Goal: Entertainment & Leisure: Consume media (video, audio)

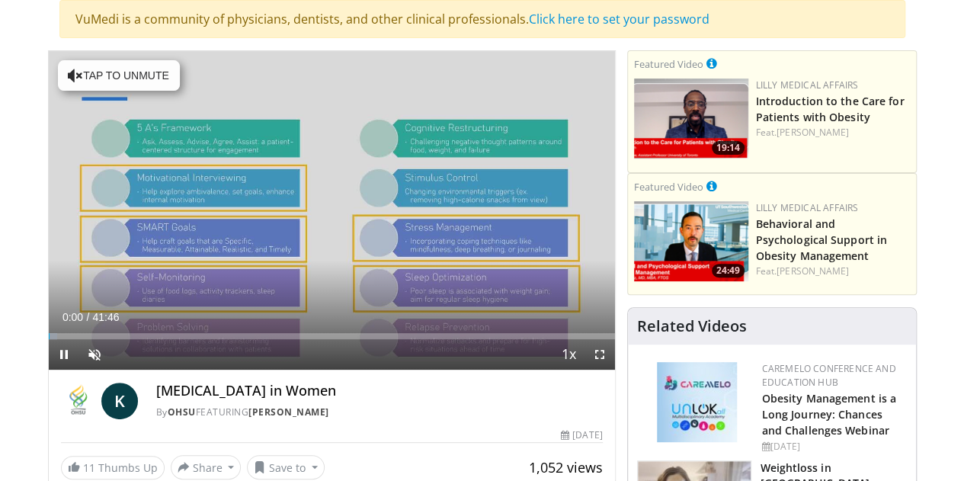
scroll to position [119, 0]
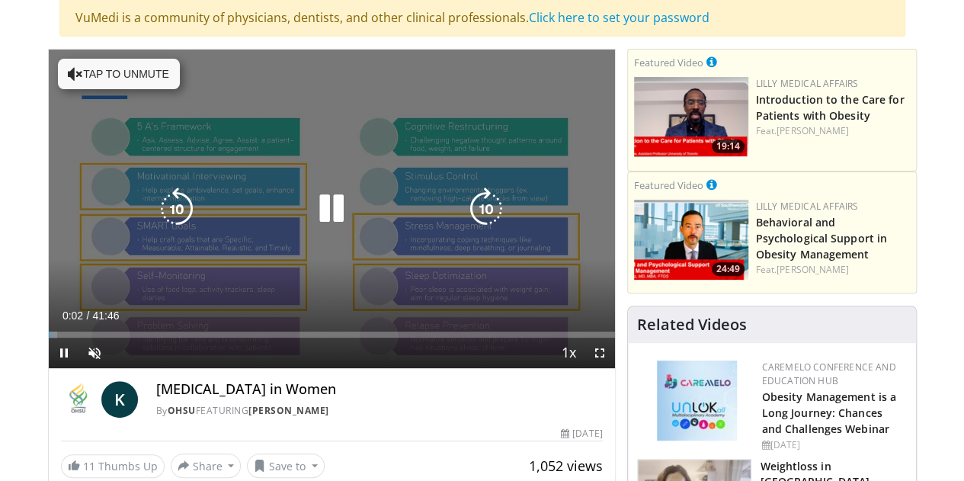
click at [71, 61] on button "Tap to unmute" at bounding box center [119, 74] width 122 height 30
click at [319, 219] on icon "Video Player" at bounding box center [331, 208] width 43 height 43
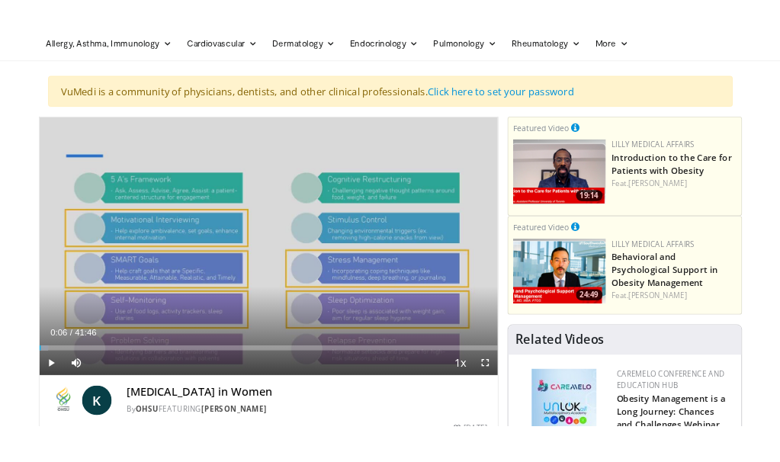
scroll to position [69, 0]
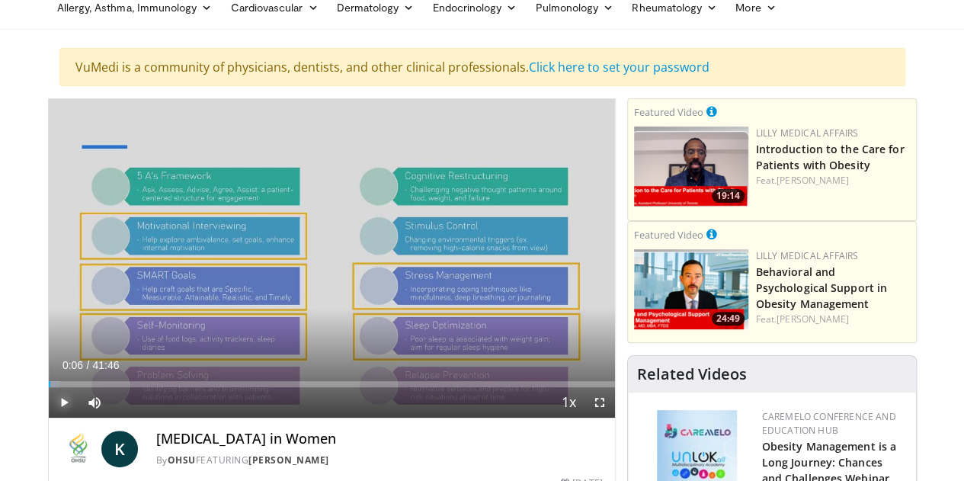
click at [49, 418] on span "Video Player" at bounding box center [64, 402] width 30 height 30
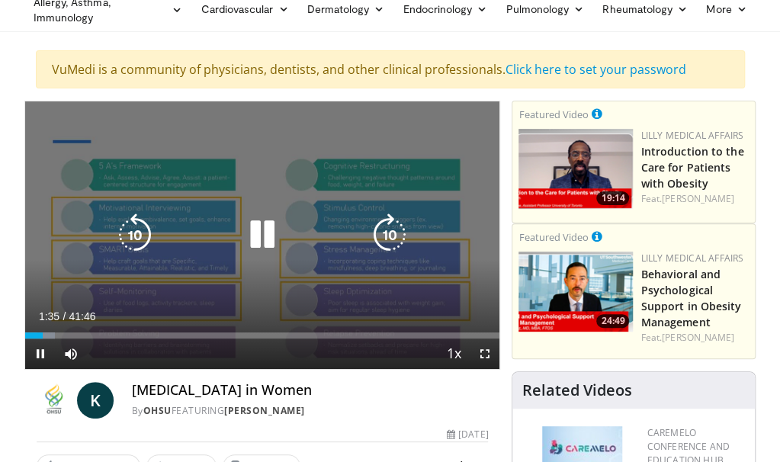
click at [268, 240] on icon "Video Player" at bounding box center [262, 234] width 43 height 43
click at [261, 240] on icon "Video Player" at bounding box center [262, 234] width 43 height 43
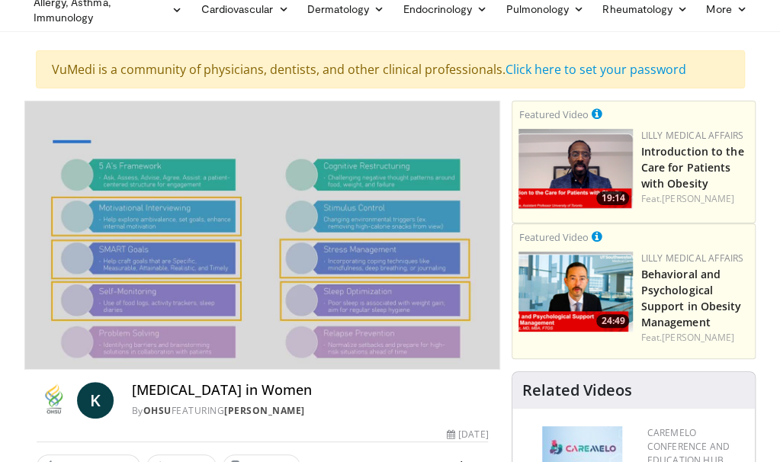
click at [366, 398] on div "[MEDICAL_DATA] in Women By OHSU FEATURING [PERSON_NAME]" at bounding box center [310, 400] width 357 height 37
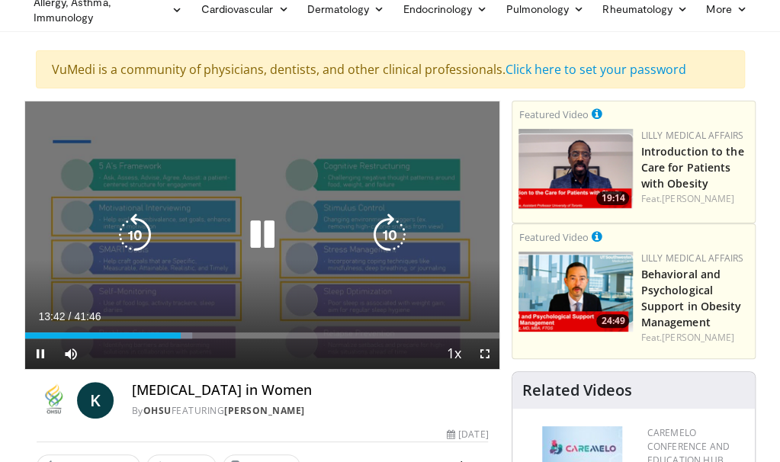
click at [262, 235] on icon "Video Player" at bounding box center [262, 234] width 43 height 43
